Goal: Information Seeking & Learning: Learn about a topic

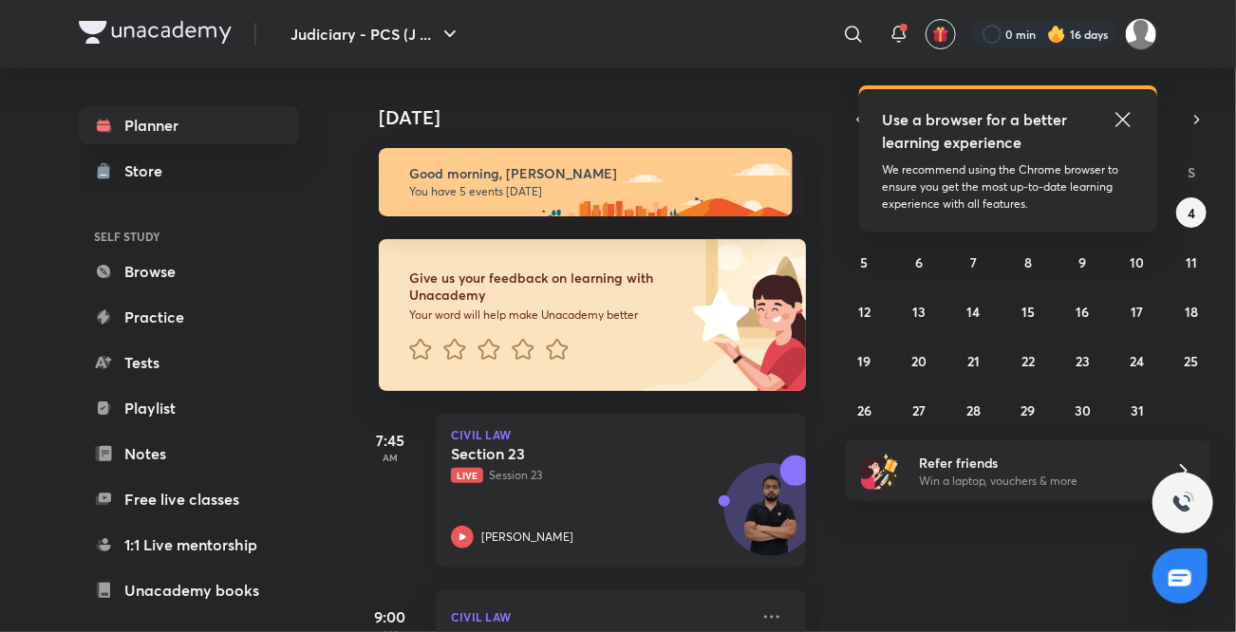
click at [466, 540] on icon at bounding box center [462, 537] width 23 height 23
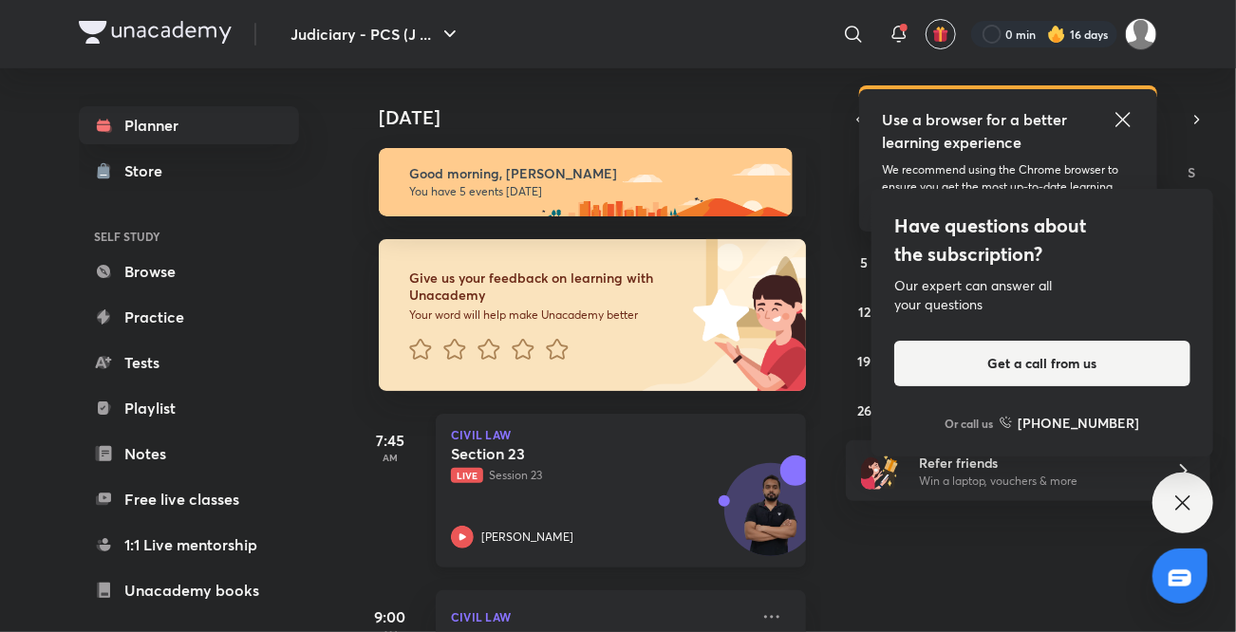
click at [466, 540] on icon at bounding box center [462, 537] width 23 height 23
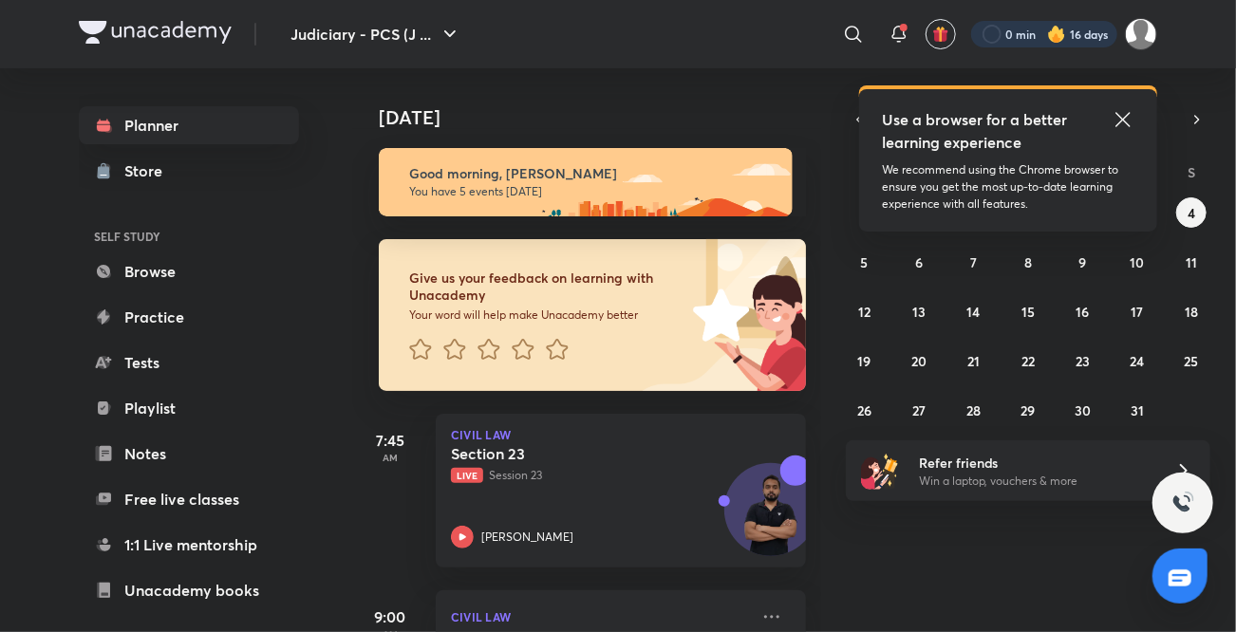
click at [1089, 32] on div at bounding box center [1044, 34] width 146 height 27
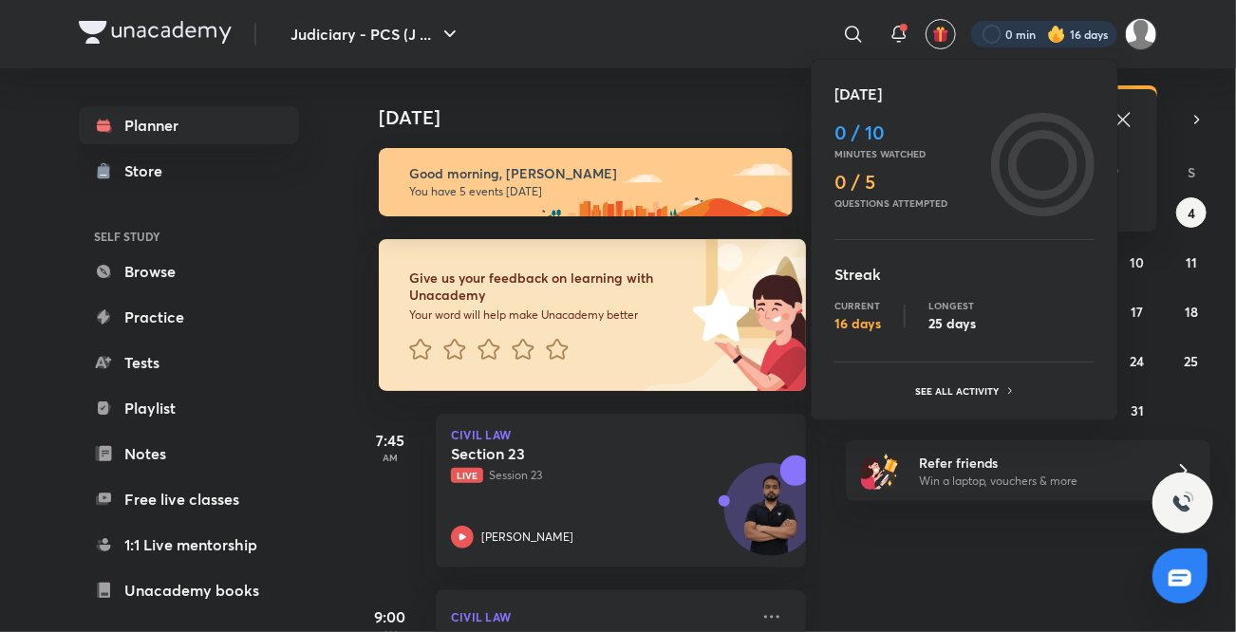
click at [1089, 32] on div at bounding box center [618, 316] width 1236 height 632
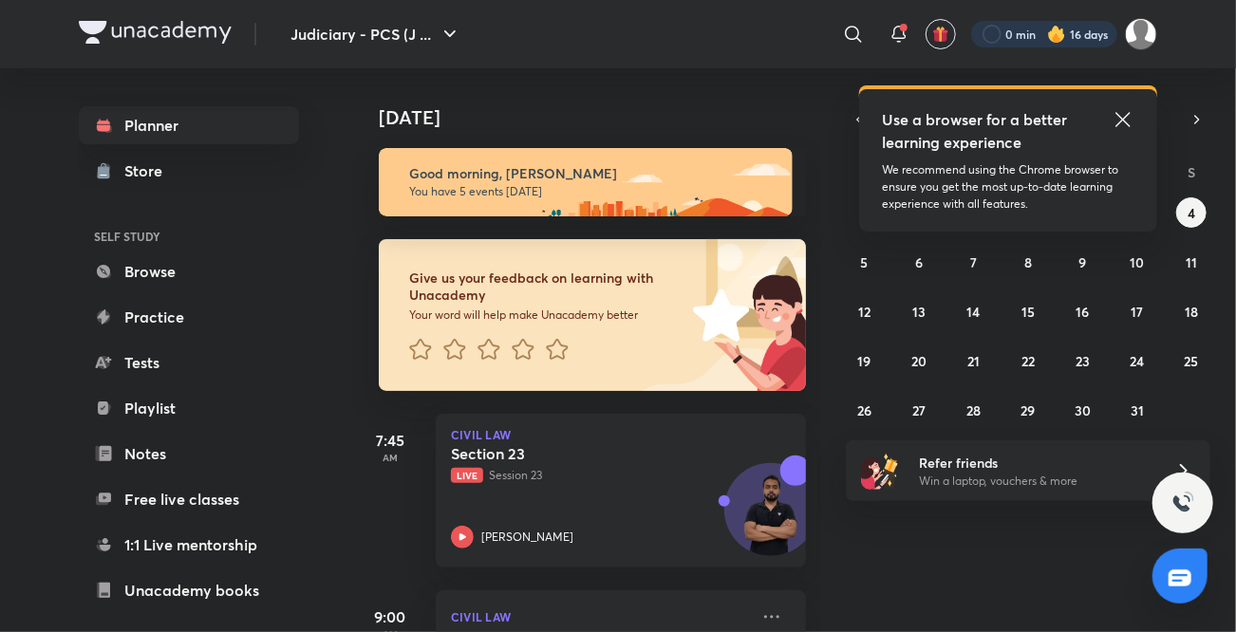
click at [1089, 32] on div at bounding box center [1044, 34] width 146 height 27
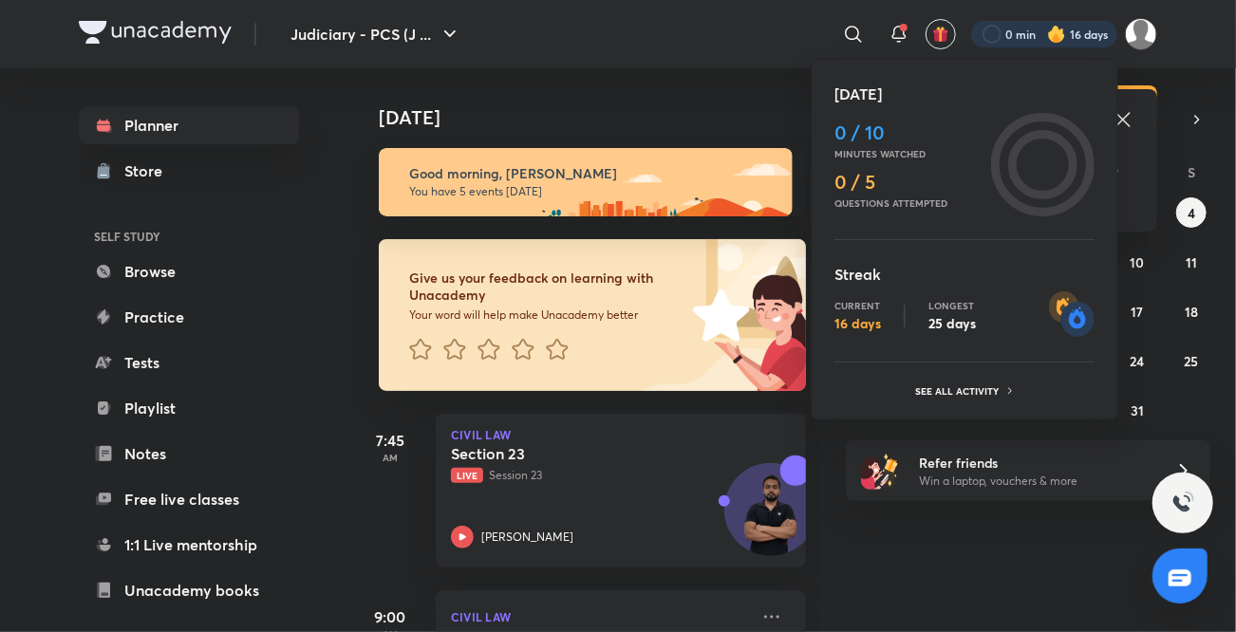
click at [1089, 32] on div at bounding box center [618, 316] width 1236 height 632
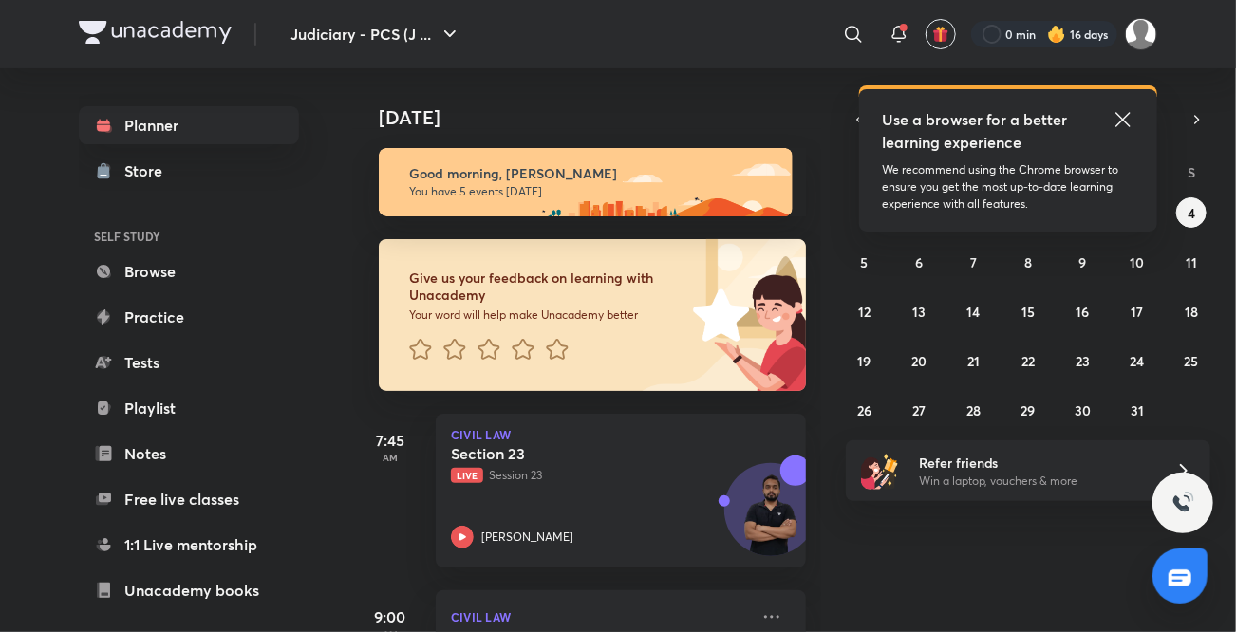
click at [1089, 32] on div at bounding box center [1044, 34] width 146 height 27
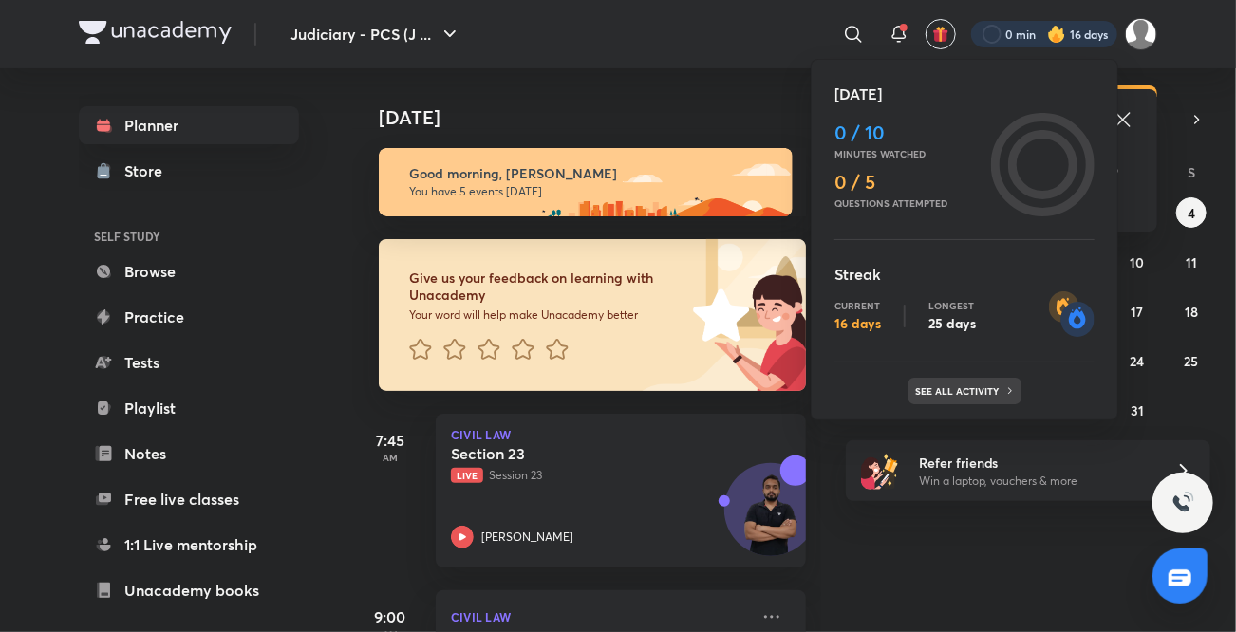
click at [961, 390] on p "See all activity" at bounding box center [960, 390] width 88 height 11
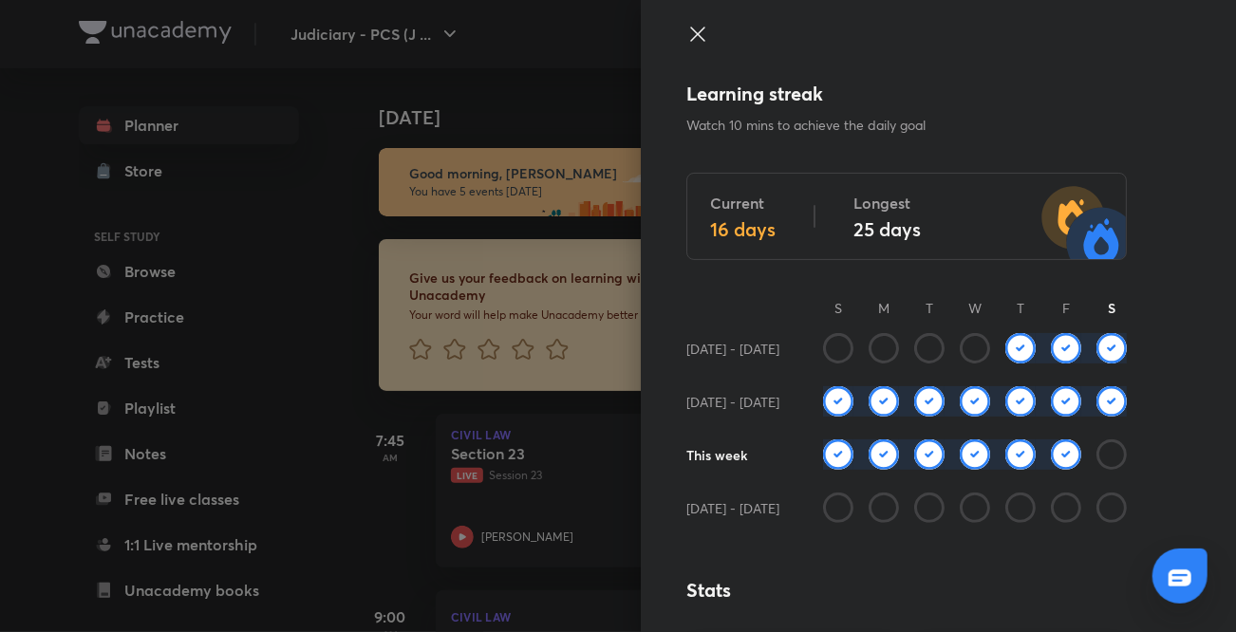
click at [690, 36] on icon at bounding box center [697, 34] width 14 height 14
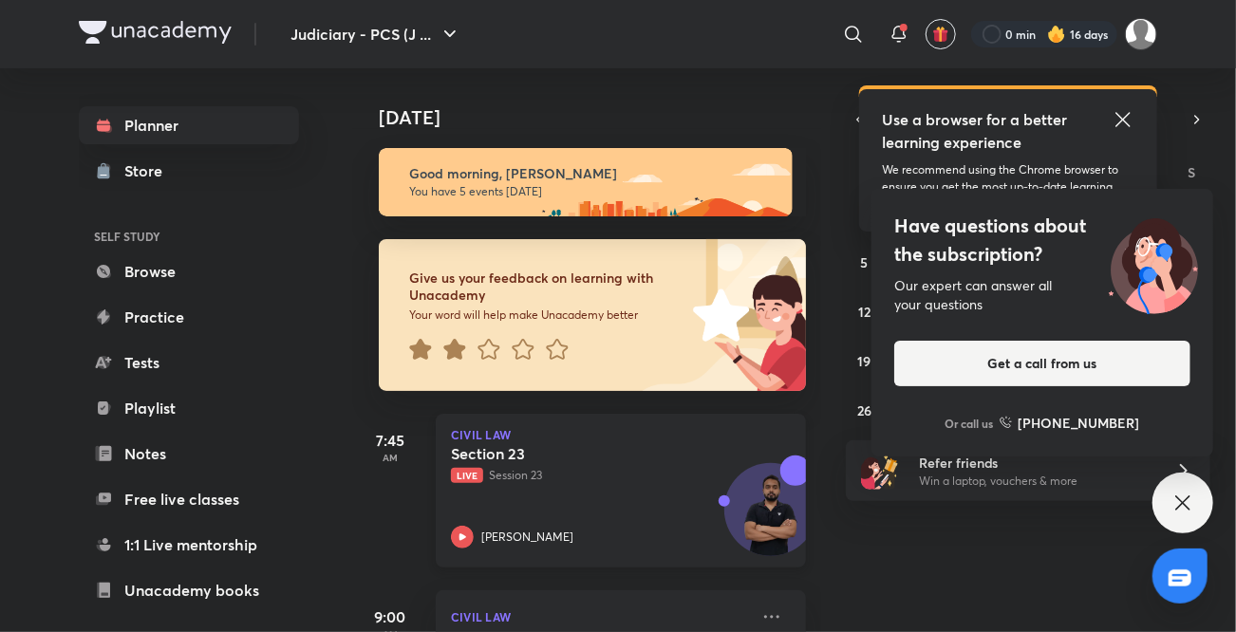
click at [467, 536] on icon at bounding box center [462, 537] width 23 height 23
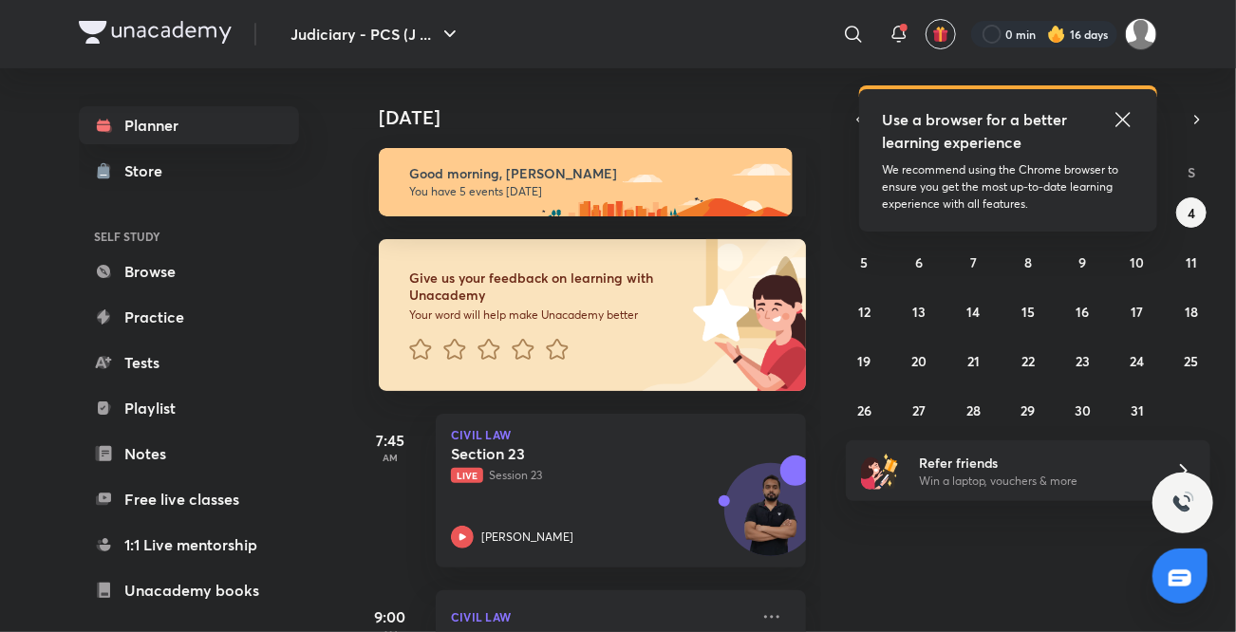
click at [1119, 115] on icon at bounding box center [1123, 119] width 14 height 14
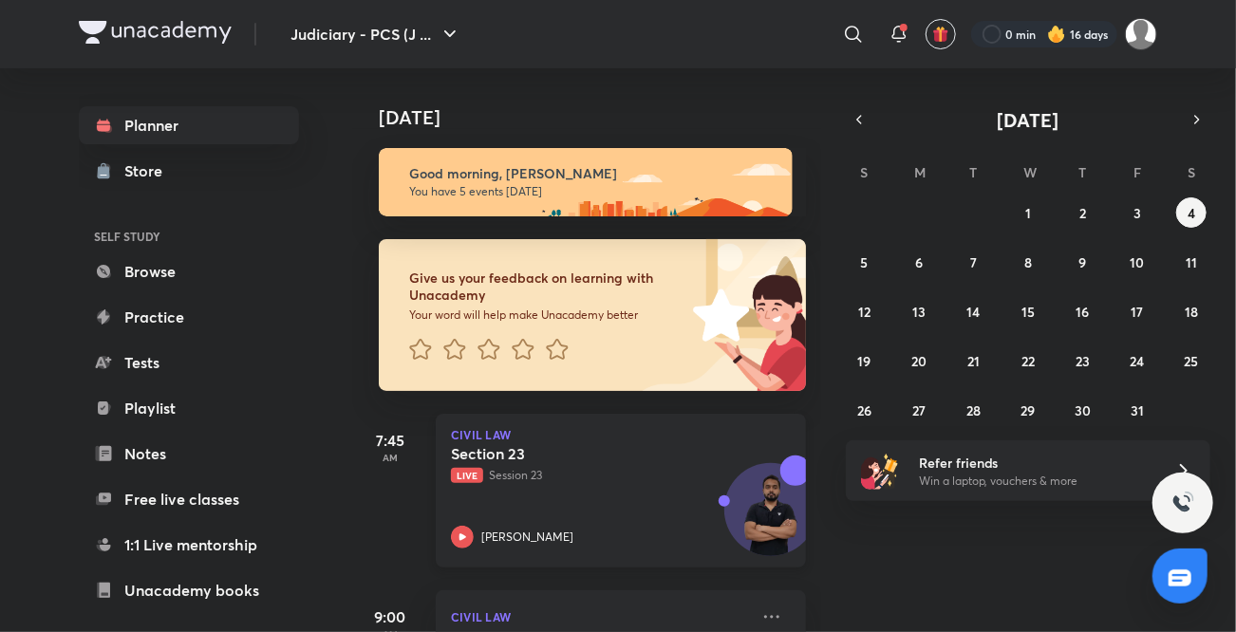
click at [458, 535] on icon at bounding box center [462, 537] width 23 height 23
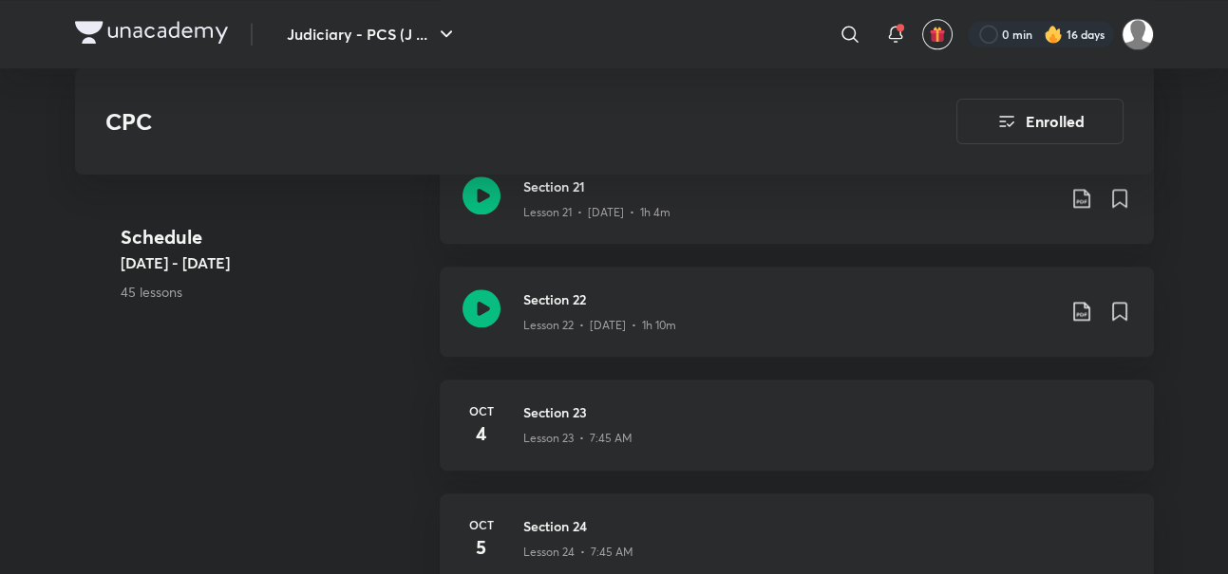
scroll to position [3280, 0]
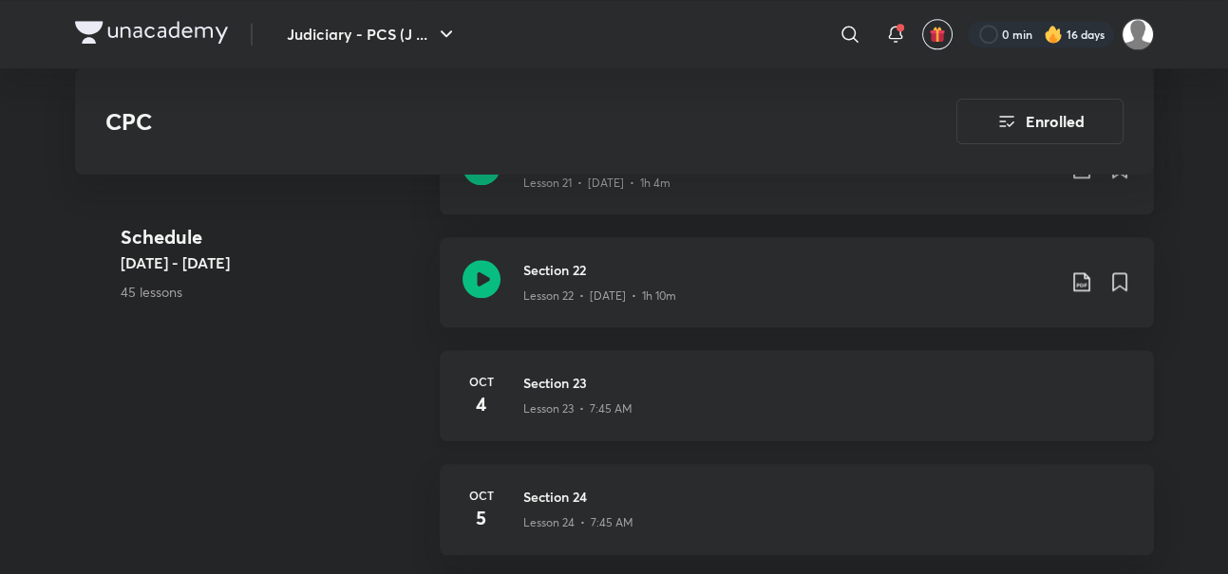
click at [565, 387] on h3 "Section 23" at bounding box center [827, 383] width 608 height 20
click at [565, 387] on div "CPC Enrolled Judiciary - PCS (J) Plus Syllabus Civil Law Hindi CPC Faizan Khan …" at bounding box center [614, 120] width 1079 height 6663
